Goal: Information Seeking & Learning: Learn about a topic

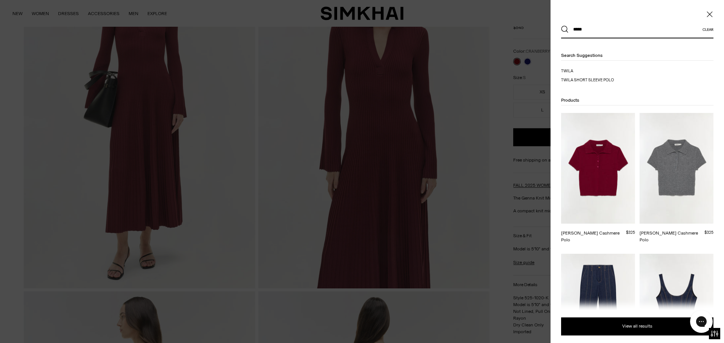
type input "*****"
click at [610, 162] on img at bounding box center [598, 168] width 74 height 111
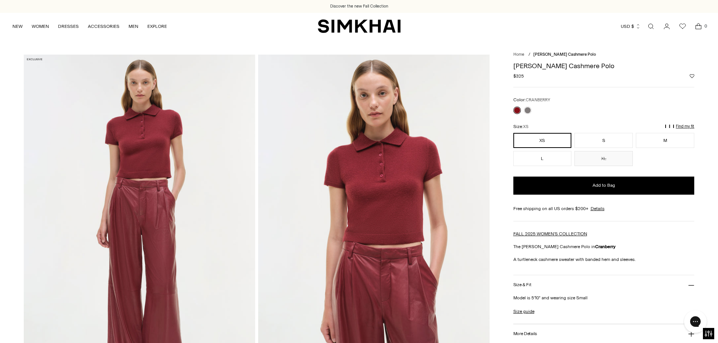
scroll to position [113, 0]
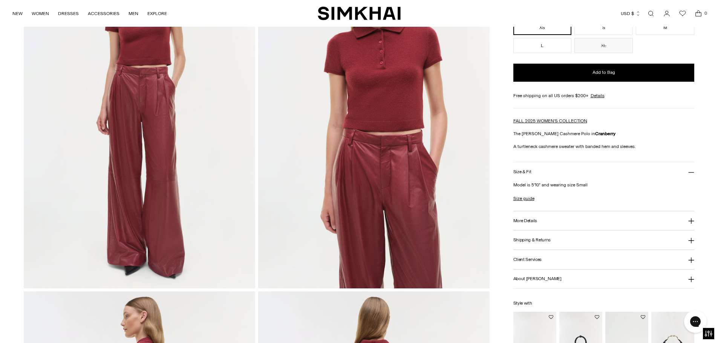
click at [540, 222] on button "More Details" at bounding box center [603, 220] width 181 height 19
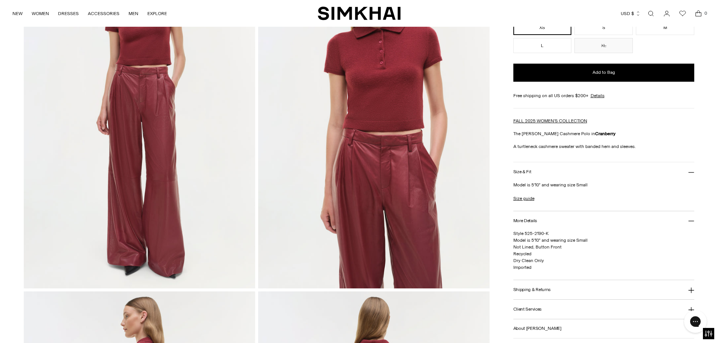
click at [537, 248] on span "Style 525-2190-K Model is 5'10" and wearing size Small Not Lined, Button Front …" at bounding box center [550, 250] width 74 height 39
click at [540, 288] on h3 "Shipping & Returns" at bounding box center [532, 290] width 38 height 5
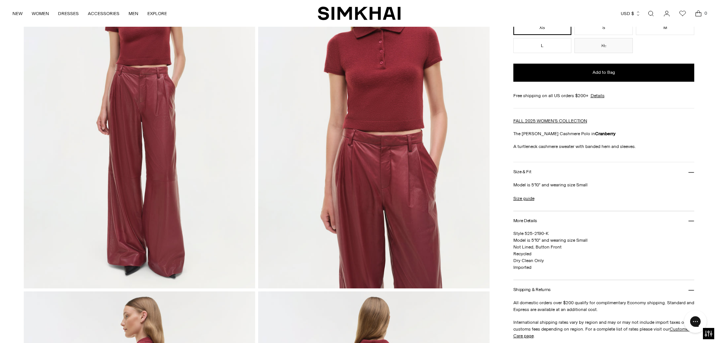
click at [654, 15] on link "Open search modal" at bounding box center [650, 13] width 15 height 15
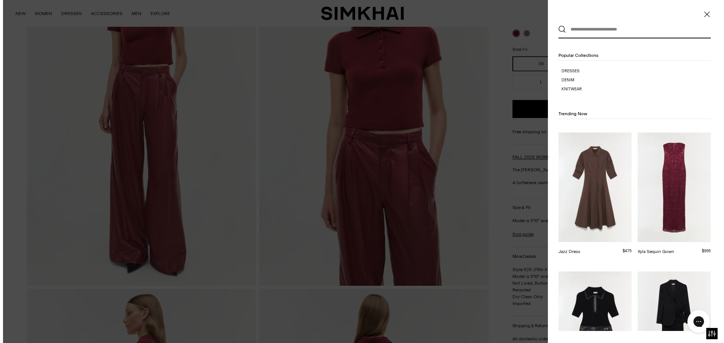
scroll to position [0, 0]
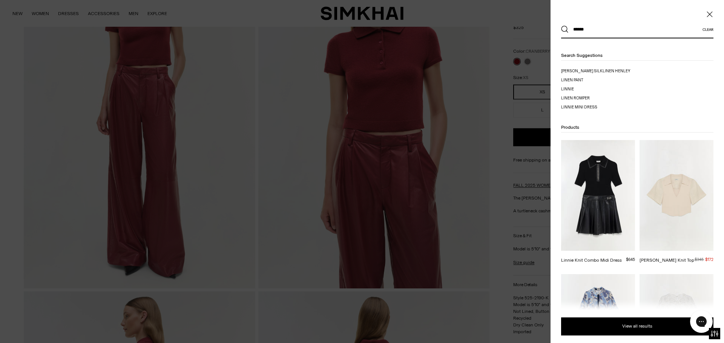
type input "******"
click at [561, 26] on button "Search" at bounding box center [565, 30] width 8 height 8
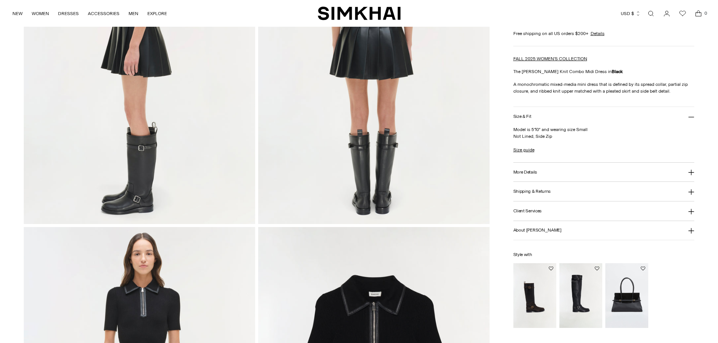
scroll to position [678, 0]
